Goal: Task Accomplishment & Management: Manage account settings

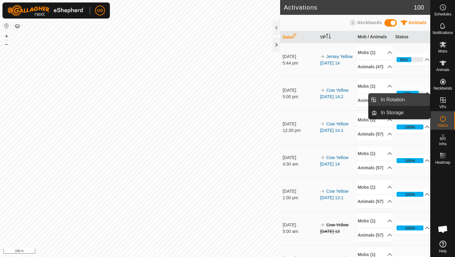
click at [418, 101] on link "In Rotation" at bounding box center [403, 100] width 53 height 12
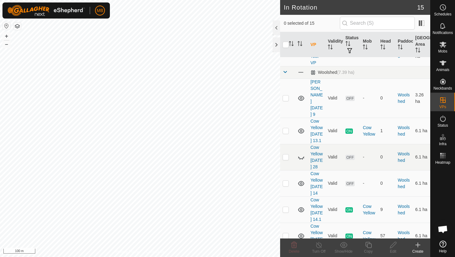
scroll to position [371, 0]
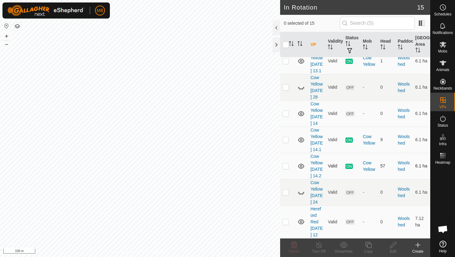
click at [284, 164] on p-checkbox at bounding box center [285, 166] width 6 height 5
checkbox input "true"
click at [369, 242] on icon at bounding box center [368, 245] width 6 height 6
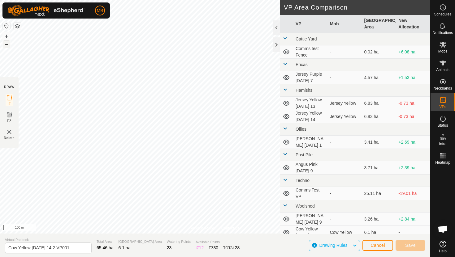
click at [6, 45] on button "–" at bounding box center [6, 44] width 7 height 7
click at [8, 36] on button "+" at bounding box center [6, 35] width 7 height 7
click at [7, 34] on button "+" at bounding box center [6, 35] width 7 height 7
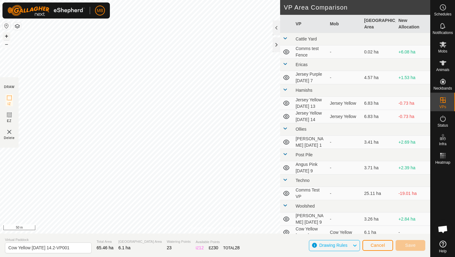
click at [6, 33] on button "+" at bounding box center [6, 35] width 7 height 7
click at [8, 36] on button "+" at bounding box center [6, 35] width 7 height 7
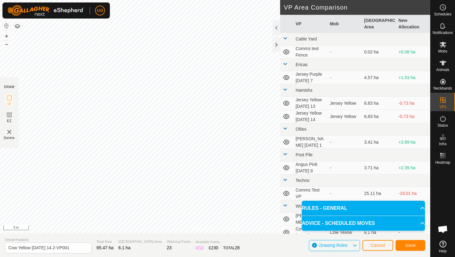
click at [183, 0] on html "MB Schedules Notifications Mobs Animals Neckbands VPs Status Infra Heatmap Help…" at bounding box center [227, 128] width 455 height 257
click at [74, 247] on input "Cow Yellow [DATE] 14.2-VP001" at bounding box center [48, 248] width 87 height 11
type input "Cow Yellow [DATE] 15"
click at [418, 240] on button "Save" at bounding box center [410, 245] width 30 height 11
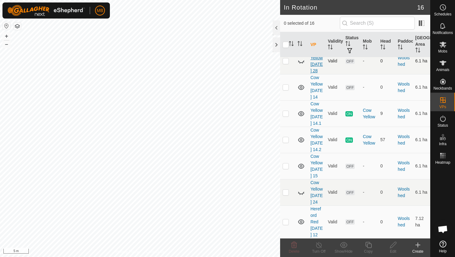
scroll to position [404, 0]
click at [286, 164] on p-checkbox at bounding box center [285, 166] width 6 height 5
checkbox input "true"
click at [368, 245] on icon at bounding box center [368, 244] width 8 height 7
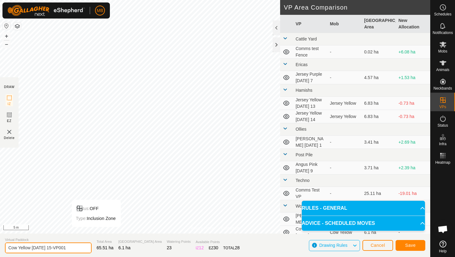
click at [77, 249] on input "Cow Yellow [DATE] 15-VP001" at bounding box center [48, 248] width 87 height 11
type input "Cow Yellow [DATE] 15.1"
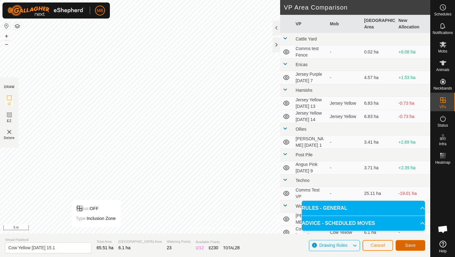
click at [412, 247] on span "Save" at bounding box center [410, 245] width 11 height 5
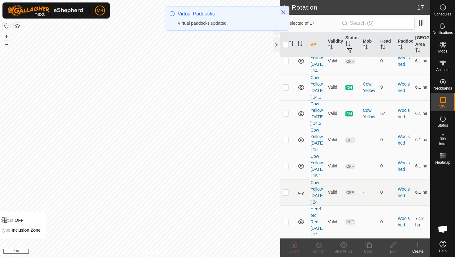
scroll to position [436, 0]
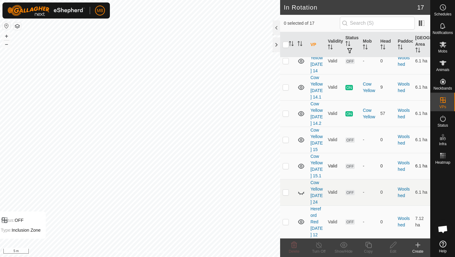
click at [286, 164] on p-checkbox at bounding box center [285, 166] width 6 height 5
checkbox input "true"
click at [368, 246] on icon at bounding box center [368, 244] width 8 height 7
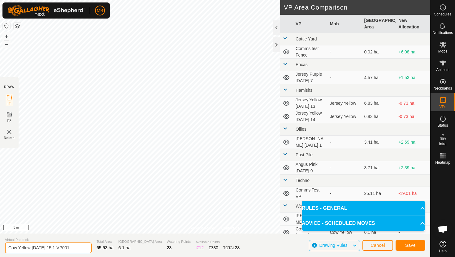
click at [78, 249] on input "Cow Yellow [DATE] 15.1-VP001" at bounding box center [48, 248] width 87 height 11
type input "Cow Yellow [DATE] 15.2"
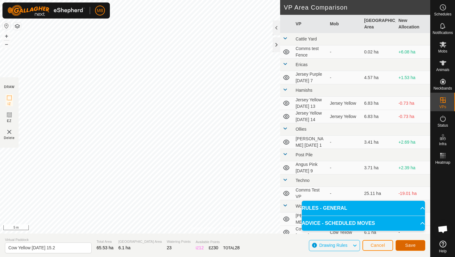
click at [414, 245] on span "Save" at bounding box center [410, 245] width 11 height 5
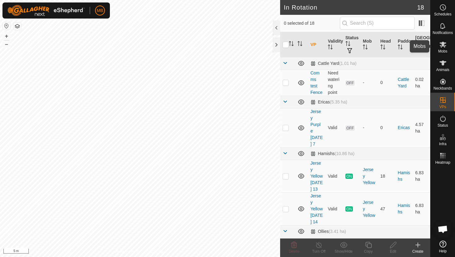
click at [442, 48] on icon at bounding box center [442, 44] width 7 height 7
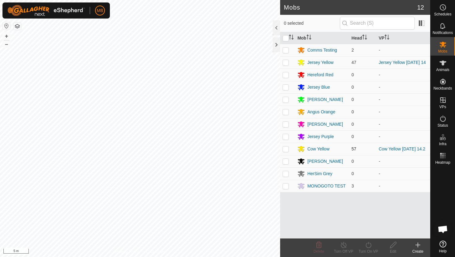
click at [286, 151] on p-checkbox at bounding box center [285, 149] width 6 height 5
checkbox input "true"
click at [368, 246] on icon at bounding box center [368, 244] width 8 height 7
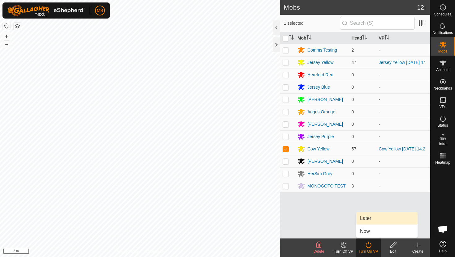
click at [371, 217] on link "Later" at bounding box center [386, 218] width 61 height 12
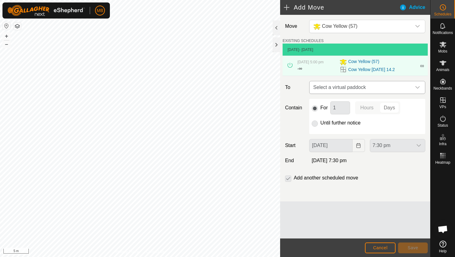
click at [419, 87] on icon "dropdown trigger" at bounding box center [417, 87] width 4 height 2
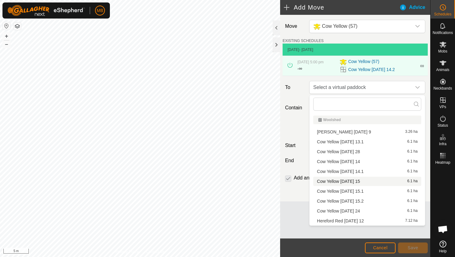
click at [357, 182] on li "Cow Yellow [DATE] 15 6.1 ha" at bounding box center [367, 181] width 108 height 9
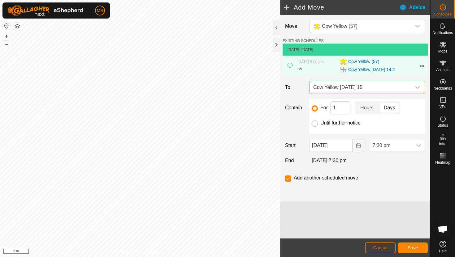
click at [314, 126] on input "Until further notice" at bounding box center [314, 124] width 6 height 6
radio input "true"
checkbox input "false"
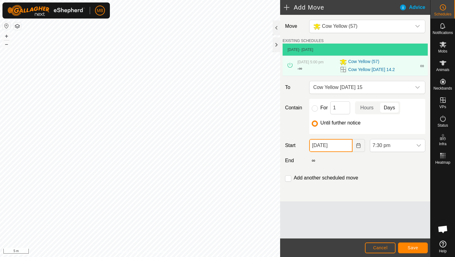
click at [345, 147] on input "[DATE]" at bounding box center [330, 145] width 43 height 13
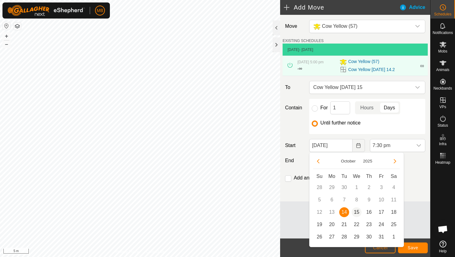
click at [357, 213] on span "15" at bounding box center [356, 212] width 10 height 10
type input "[DATE]"
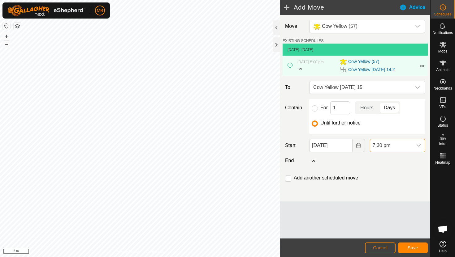
click at [401, 145] on span "7:30 pm" at bounding box center [391, 145] width 42 height 12
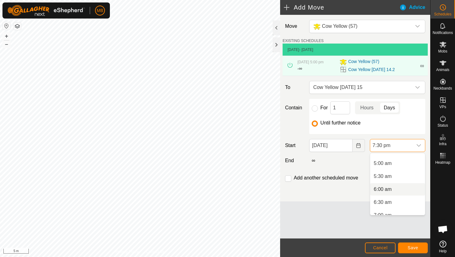
scroll to position [125, 0]
click at [401, 165] on li "5:00 am" at bounding box center [397, 164] width 55 height 12
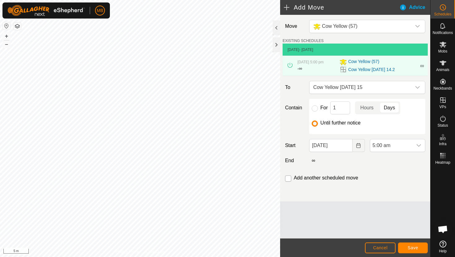
click at [287, 178] on input "checkbox" at bounding box center [288, 179] width 6 height 6
checkbox input "true"
click at [409, 246] on span "Save" at bounding box center [412, 248] width 11 height 5
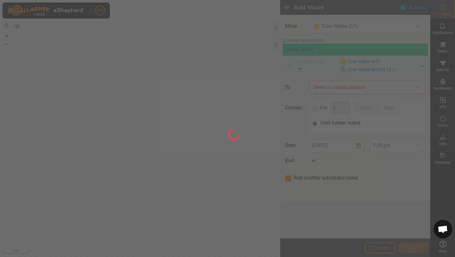
type input "[DATE]"
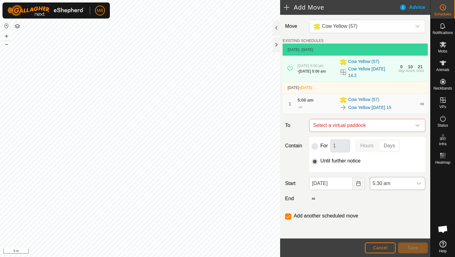
click at [414, 186] on div "dropdown trigger" at bounding box center [418, 183] width 12 height 12
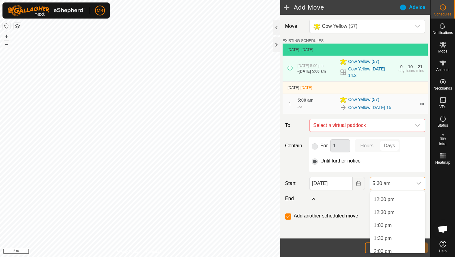
scroll to position [312, 0]
click at [393, 237] on li "1:30 pm" at bounding box center [397, 236] width 55 height 12
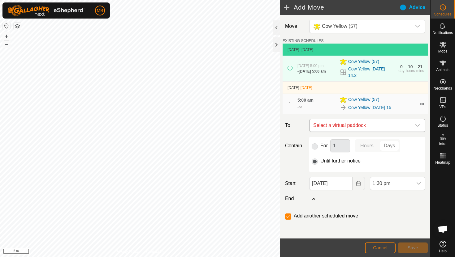
click at [420, 125] on div "dropdown trigger" at bounding box center [417, 125] width 12 height 12
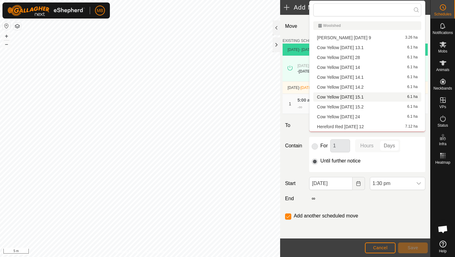
click at [382, 97] on li "Cow Yellow [DATE] 15.1 6.1 ha" at bounding box center [367, 96] width 108 height 9
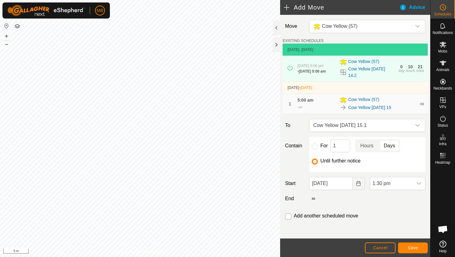
click at [288, 218] on input "checkbox" at bounding box center [288, 217] width 6 height 6
click at [410, 244] on button "Save" at bounding box center [413, 248] width 30 height 11
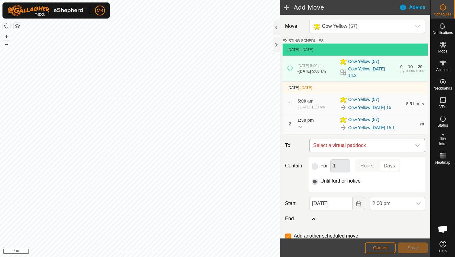
click at [417, 147] on icon "dropdown trigger" at bounding box center [417, 145] width 5 height 5
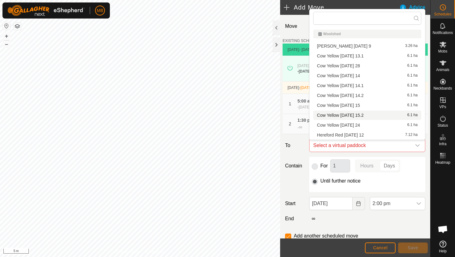
click at [373, 114] on li "Cow Yellow [DATE] 15.2 6.1 ha" at bounding box center [367, 115] width 108 height 9
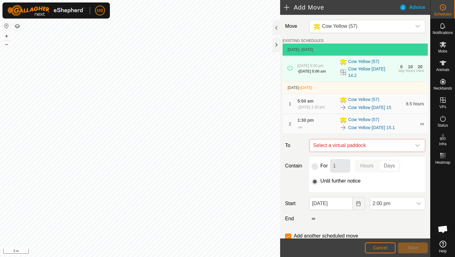
checkbox input "false"
click at [399, 203] on span "2:00 pm" at bounding box center [391, 204] width 42 height 12
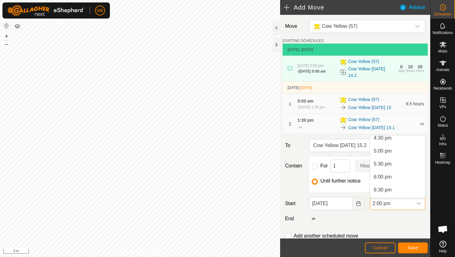
scroll to position [433, 0]
click at [404, 178] on li "6:00 pm" at bounding box center [397, 176] width 55 height 12
click at [417, 250] on span "Save" at bounding box center [412, 248] width 11 height 5
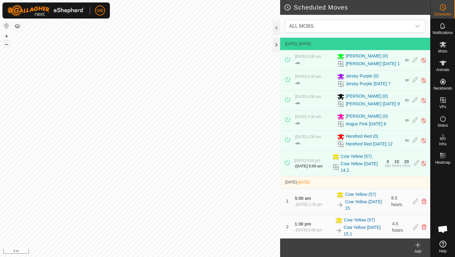
click at [6, 44] on button "–" at bounding box center [6, 44] width 7 height 7
click at [7, 44] on button "–" at bounding box center [6, 44] width 7 height 7
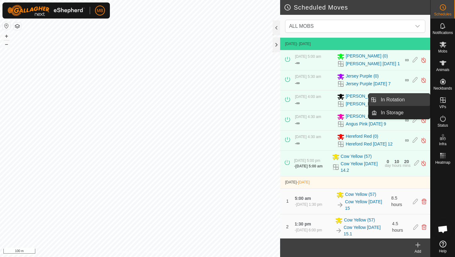
click at [414, 98] on link "In Rotation" at bounding box center [403, 100] width 53 height 12
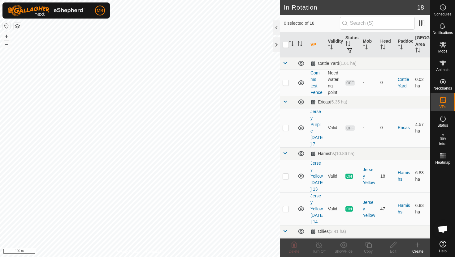
click at [285, 209] on p-checkbox at bounding box center [285, 209] width 6 height 5
checkbox input "true"
click at [368, 246] on icon at bounding box center [368, 244] width 8 height 7
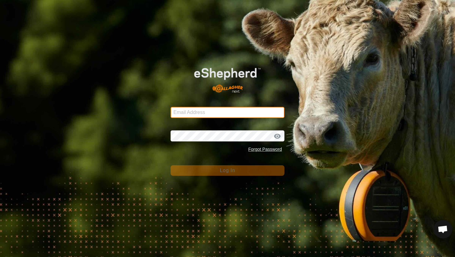
type input "[PERSON_NAME][EMAIL_ADDRESS][DOMAIN_NAME]"
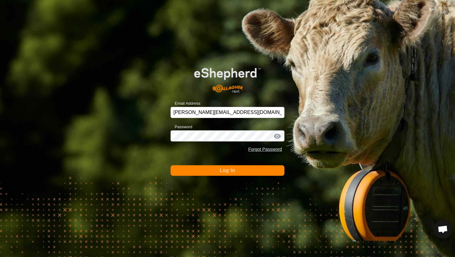
click at [213, 170] on button "Log In" at bounding box center [227, 170] width 114 height 11
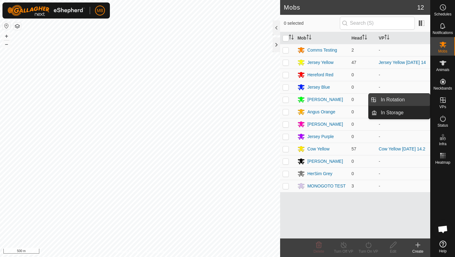
click at [418, 101] on link "In Rotation" at bounding box center [403, 100] width 53 height 12
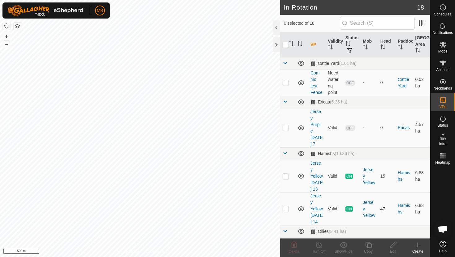
click at [284, 211] on p-checkbox at bounding box center [285, 209] width 6 height 5
checkbox input "true"
click at [369, 247] on icon at bounding box center [368, 244] width 8 height 7
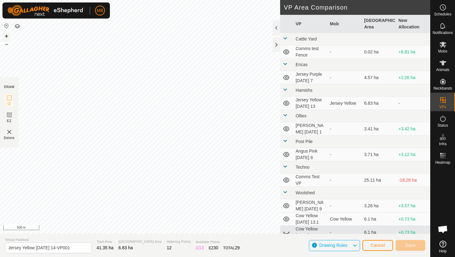
click at [5, 37] on button "+" at bounding box center [6, 35] width 7 height 7
click at [6, 37] on button "+" at bounding box center [6, 35] width 7 height 7
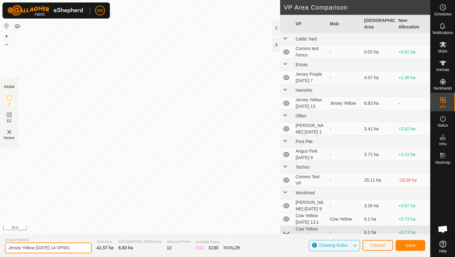
click at [75, 248] on input "Jersey Yellow [DATE] 14-VP001" at bounding box center [48, 248] width 87 height 11
type input "Jersey Yellow [DATE] 15"
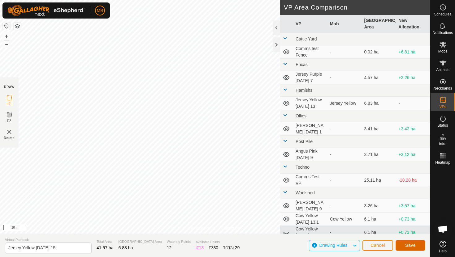
click at [412, 245] on span "Save" at bounding box center [410, 245] width 11 height 5
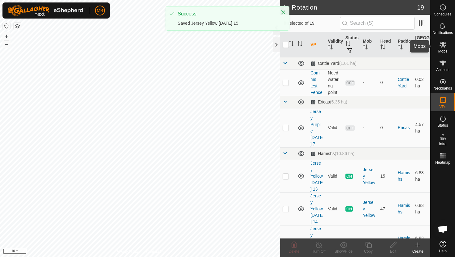
click at [441, 46] on icon at bounding box center [442, 44] width 7 height 7
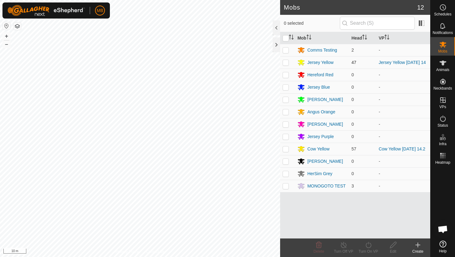
click at [286, 62] on p-checkbox at bounding box center [285, 62] width 6 height 5
checkbox input "true"
click at [367, 245] on icon at bounding box center [368, 244] width 8 height 7
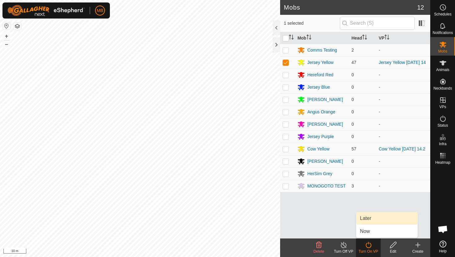
click at [371, 223] on link "Later" at bounding box center [386, 218] width 61 height 12
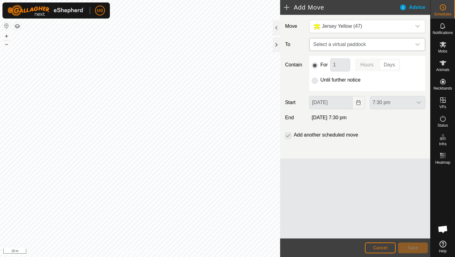
click at [416, 45] on icon "dropdown trigger" at bounding box center [417, 44] width 4 height 2
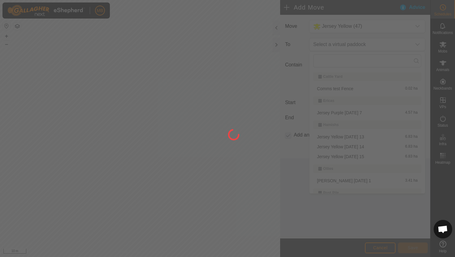
click at [361, 156] on div at bounding box center [227, 128] width 455 height 257
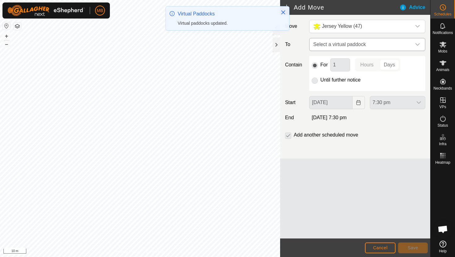
click at [416, 45] on icon "dropdown trigger" at bounding box center [417, 44] width 5 height 5
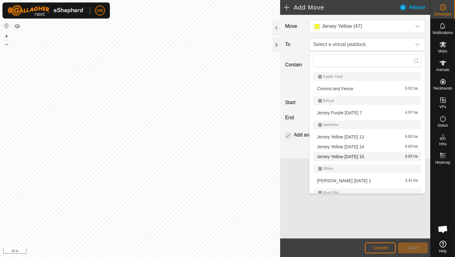
click at [366, 157] on li "Jersey Yellow [DATE] 15 6.83 ha" at bounding box center [367, 156] width 108 height 9
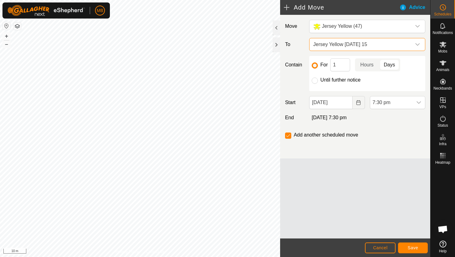
click at [334, 80] on label "Until further notice" at bounding box center [340, 80] width 40 height 5
click at [318, 80] on input "Until further notice" at bounding box center [314, 81] width 6 height 6
radio input "true"
checkbox input "false"
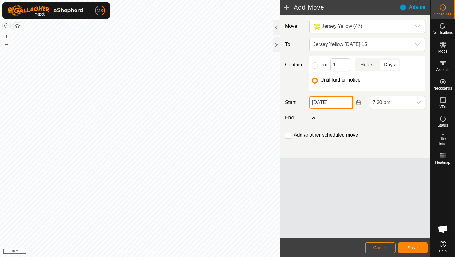
click at [344, 101] on input "[DATE]" at bounding box center [330, 102] width 43 height 13
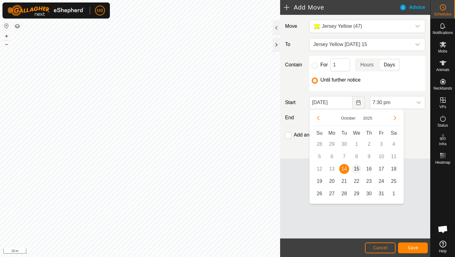
click at [356, 167] on span "15" at bounding box center [356, 169] width 10 height 10
type input "[DATE]"
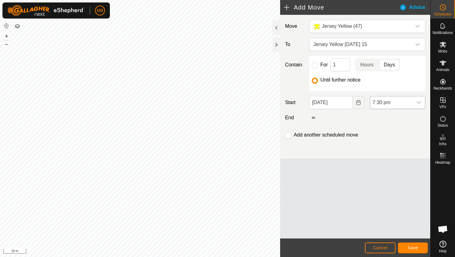
click at [408, 101] on span "7:30 pm" at bounding box center [391, 102] width 42 height 12
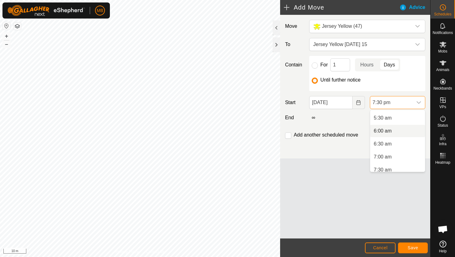
scroll to position [125, 0]
click at [403, 122] on li "5:00 am" at bounding box center [397, 121] width 55 height 12
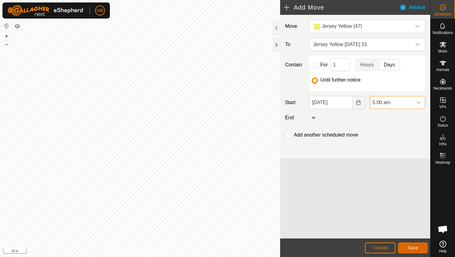
click at [416, 247] on span "Save" at bounding box center [412, 248] width 11 height 5
